Goal: Find specific page/section: Find specific page/section

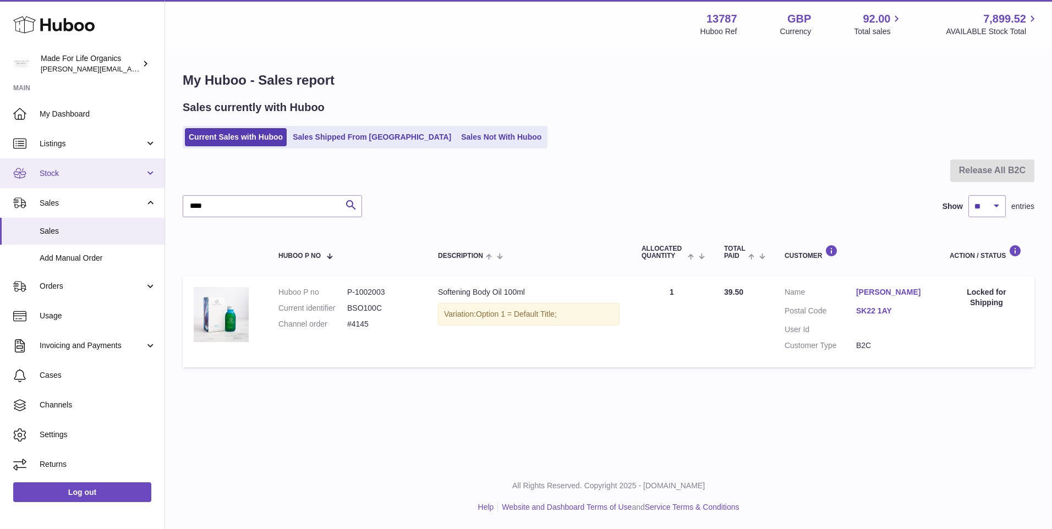
click at [45, 173] on span "Stock" at bounding box center [92, 173] width 105 height 10
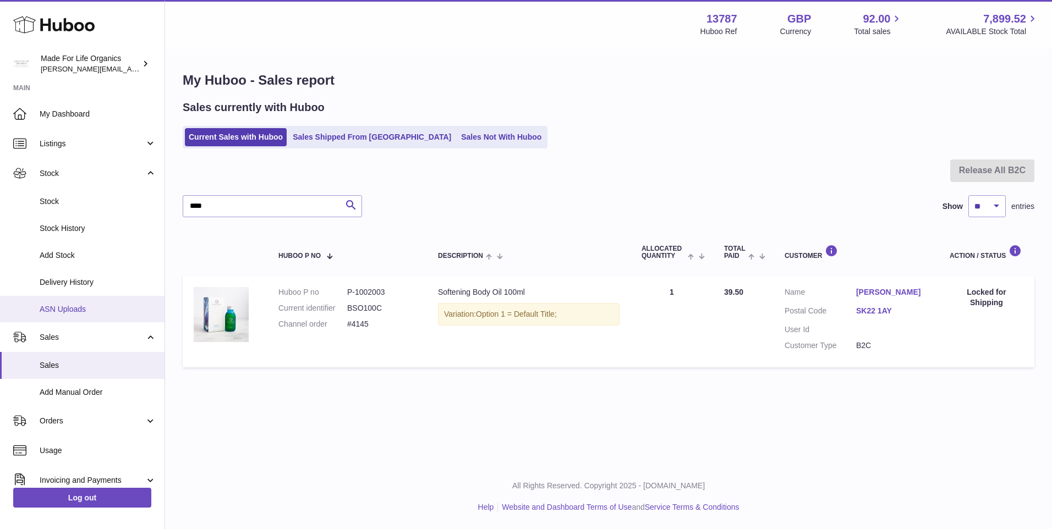
click at [55, 309] on span "ASN Uploads" at bounding box center [98, 309] width 117 height 10
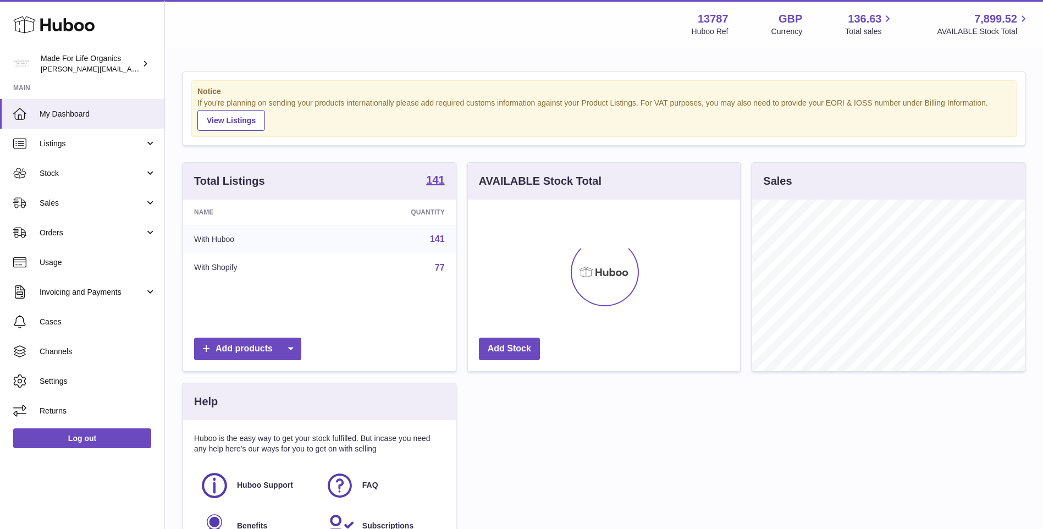
scroll to position [172, 272]
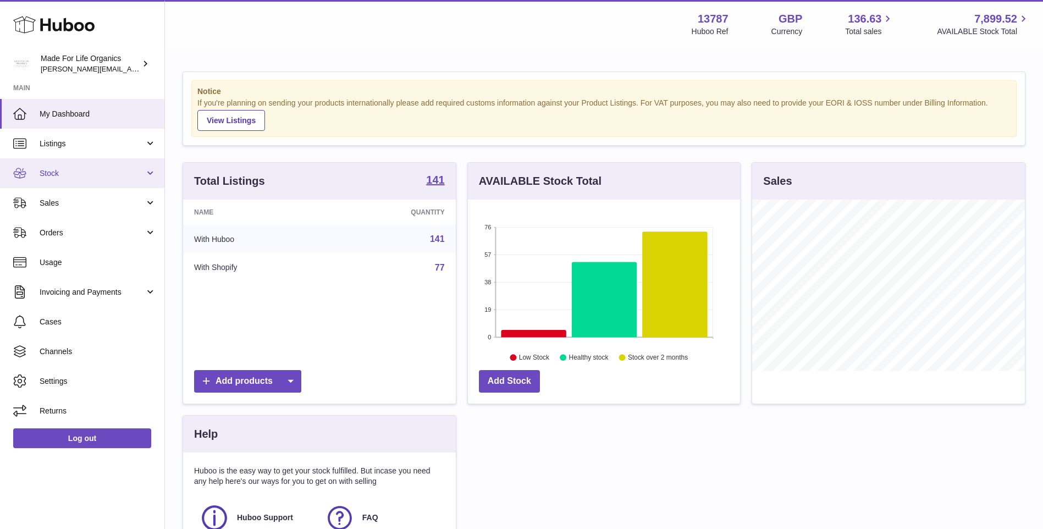
click at [63, 175] on span "Stock" at bounding box center [92, 173] width 105 height 10
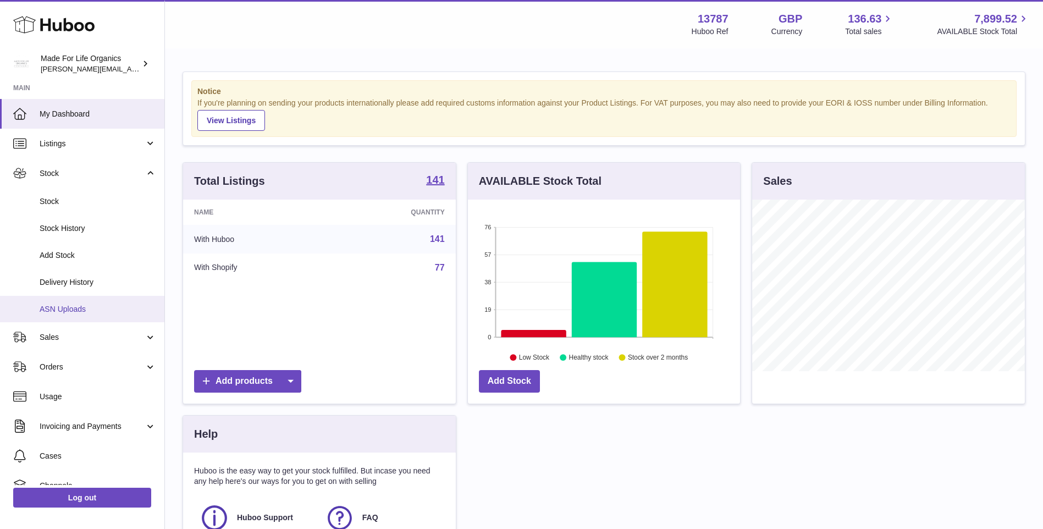
click at [67, 308] on span "ASN Uploads" at bounding box center [98, 309] width 117 height 10
